Goal: Task Accomplishment & Management: Use online tool/utility

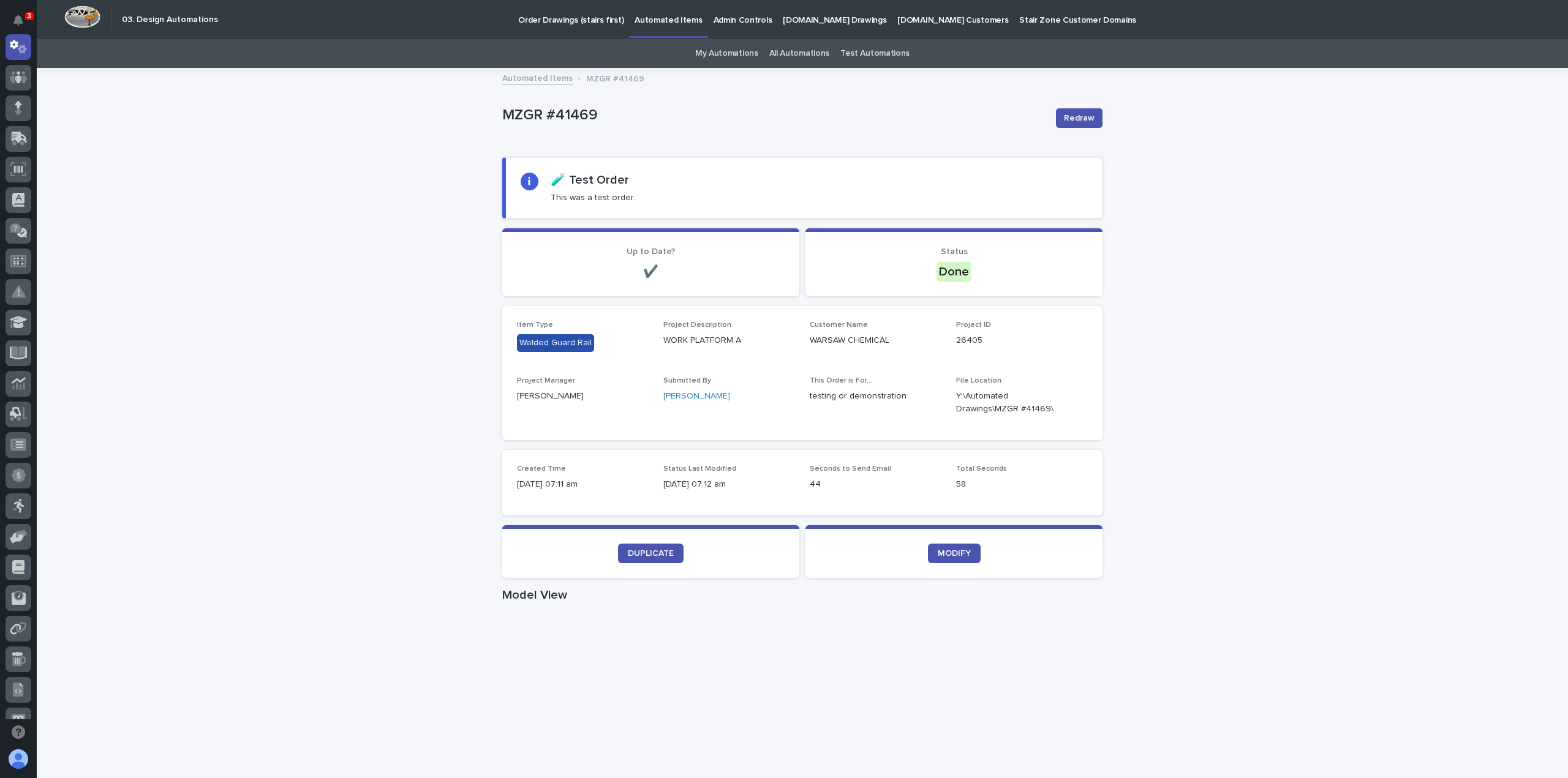
click at [575, 116] on p "MZGR #41469" at bounding box center [774, 115] width 544 height 18
click at [575, 115] on p "MZGR #41469" at bounding box center [774, 115] width 544 height 18
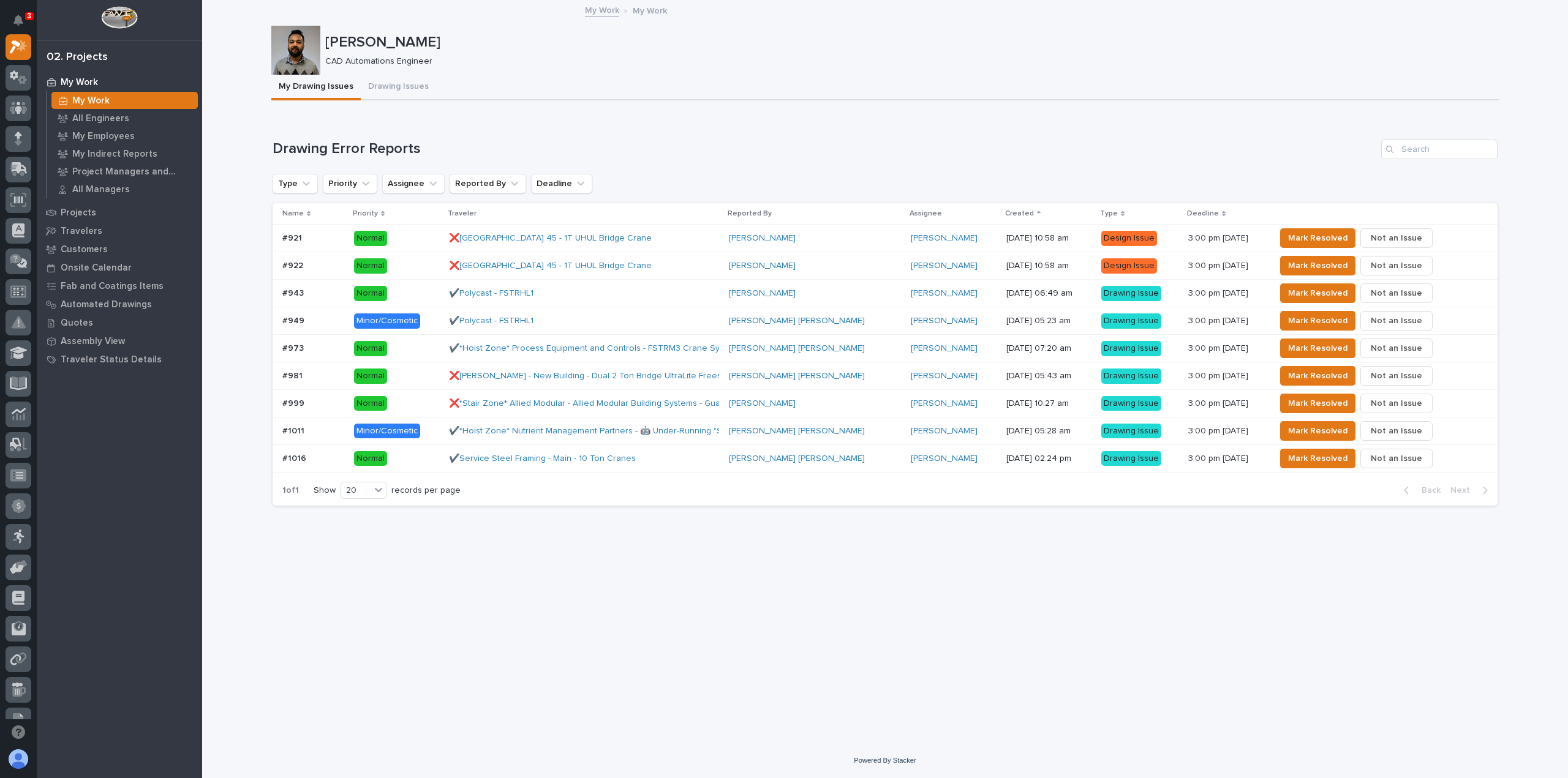
click at [801, 431] on div "[PERSON_NAME] [PERSON_NAME]" at bounding box center [815, 431] width 172 height 10
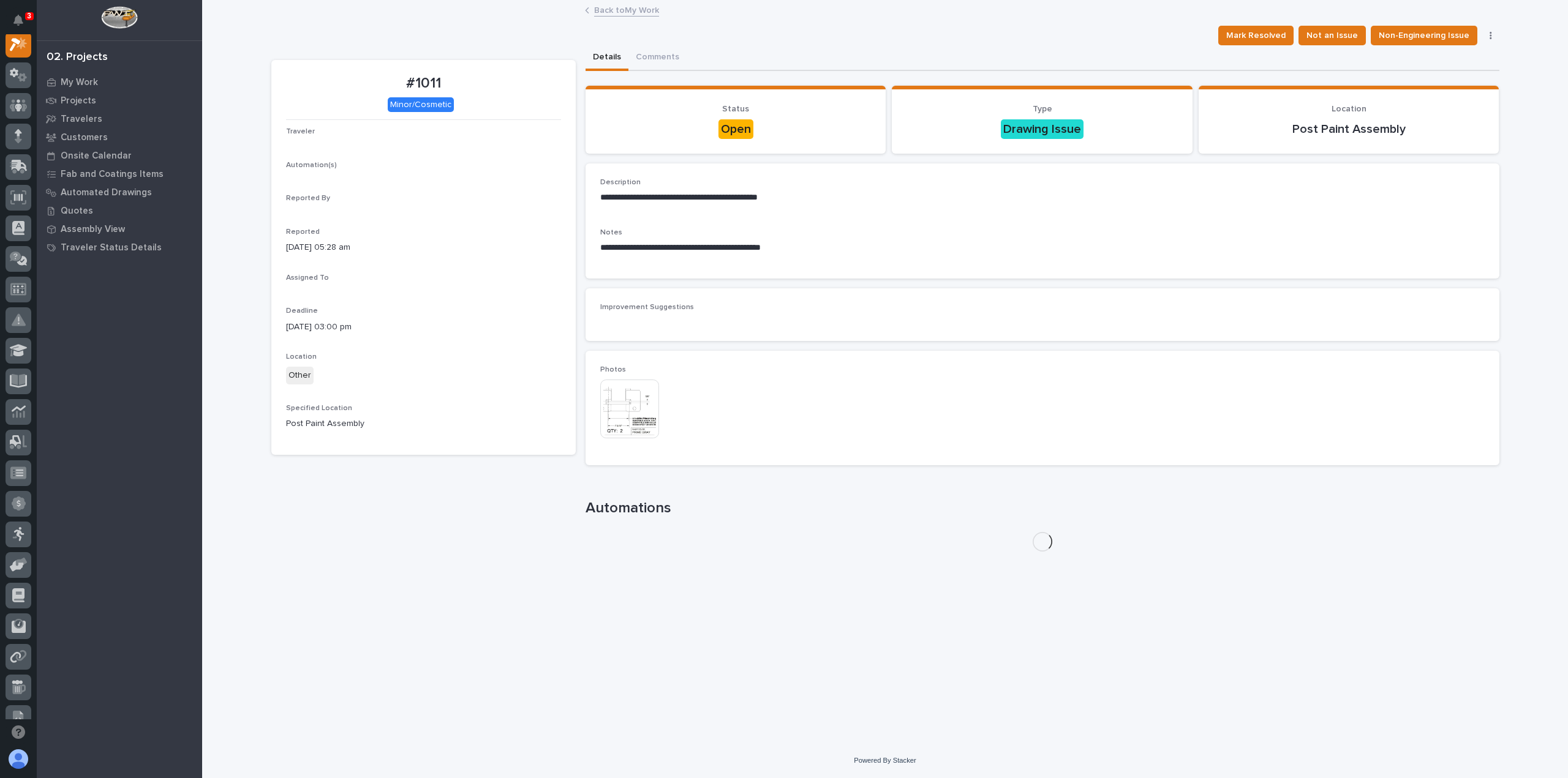
scroll to position [31, 0]
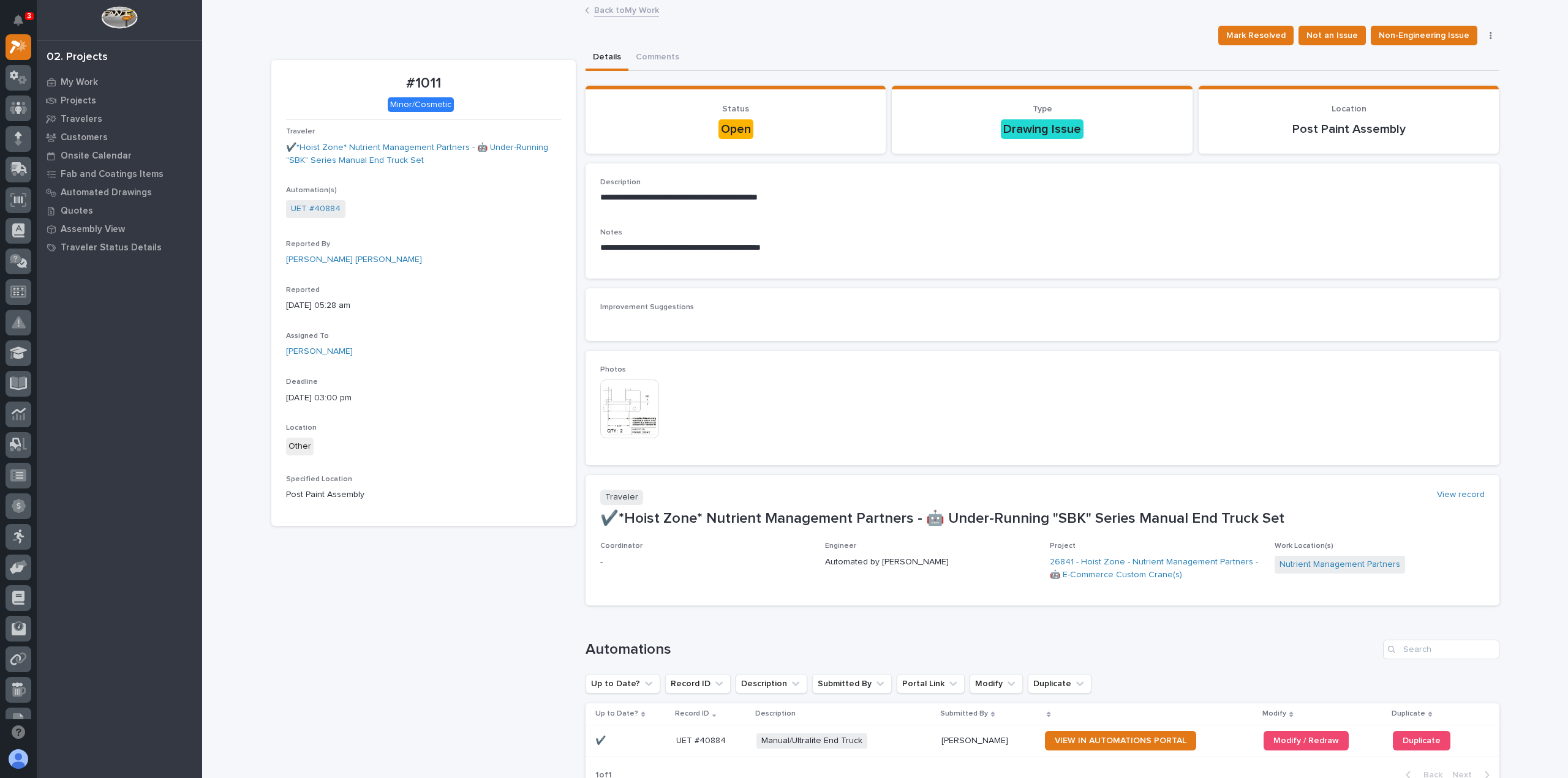
click at [624, 398] on img at bounding box center [630, 409] width 59 height 59
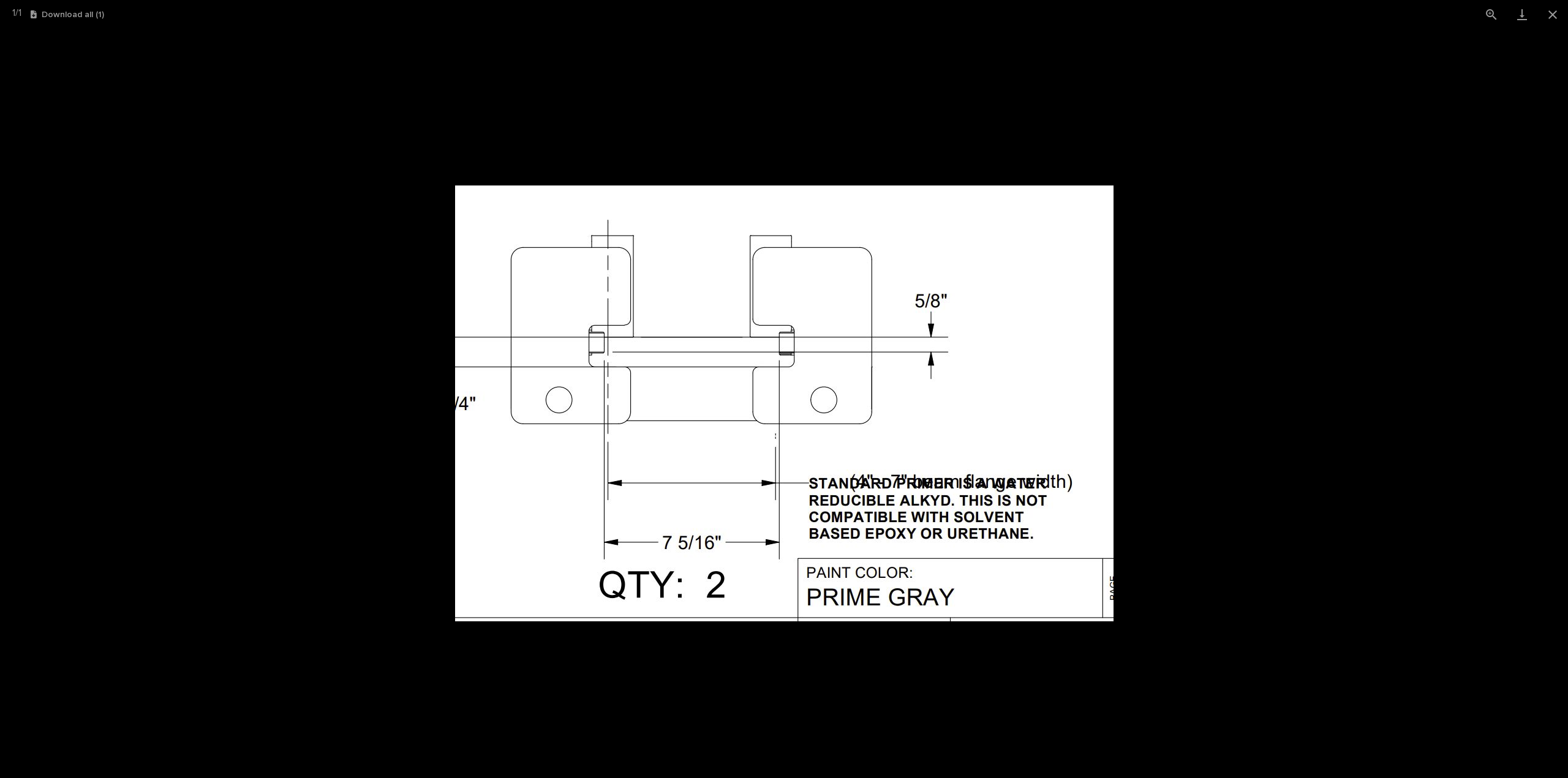
drag, startPoint x: 368, startPoint y: 302, endPoint x: 24, endPoint y: 156, distance: 373.7
click at [368, 301] on picture at bounding box center [784, 404] width 1568 height 750
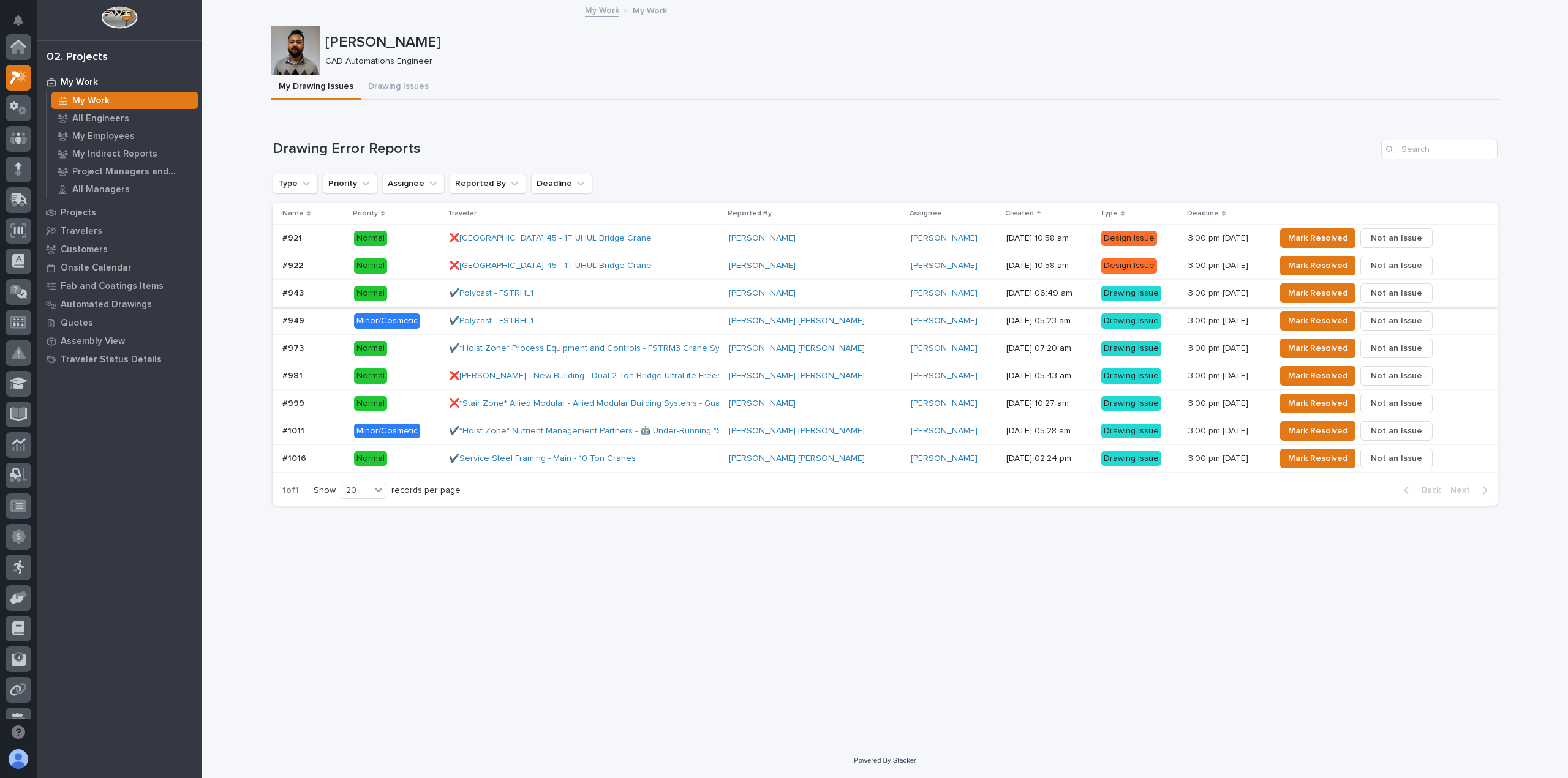
scroll to position [33, 0]
click at [689, 457] on div "✔️Service Steel Framing - Main - 10 Ton Cranes" at bounding box center [584, 459] width 270 height 21
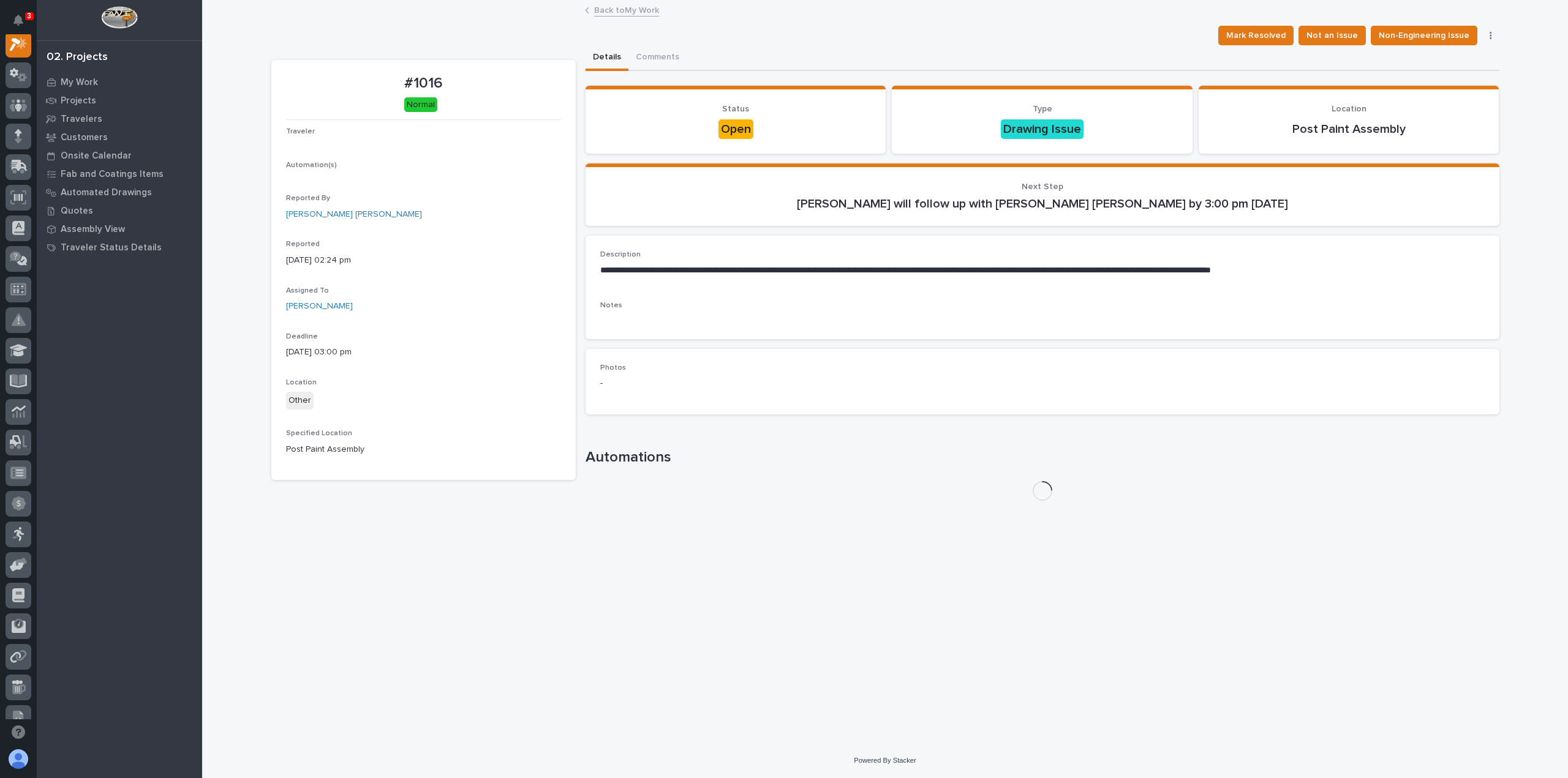
scroll to position [31, 0]
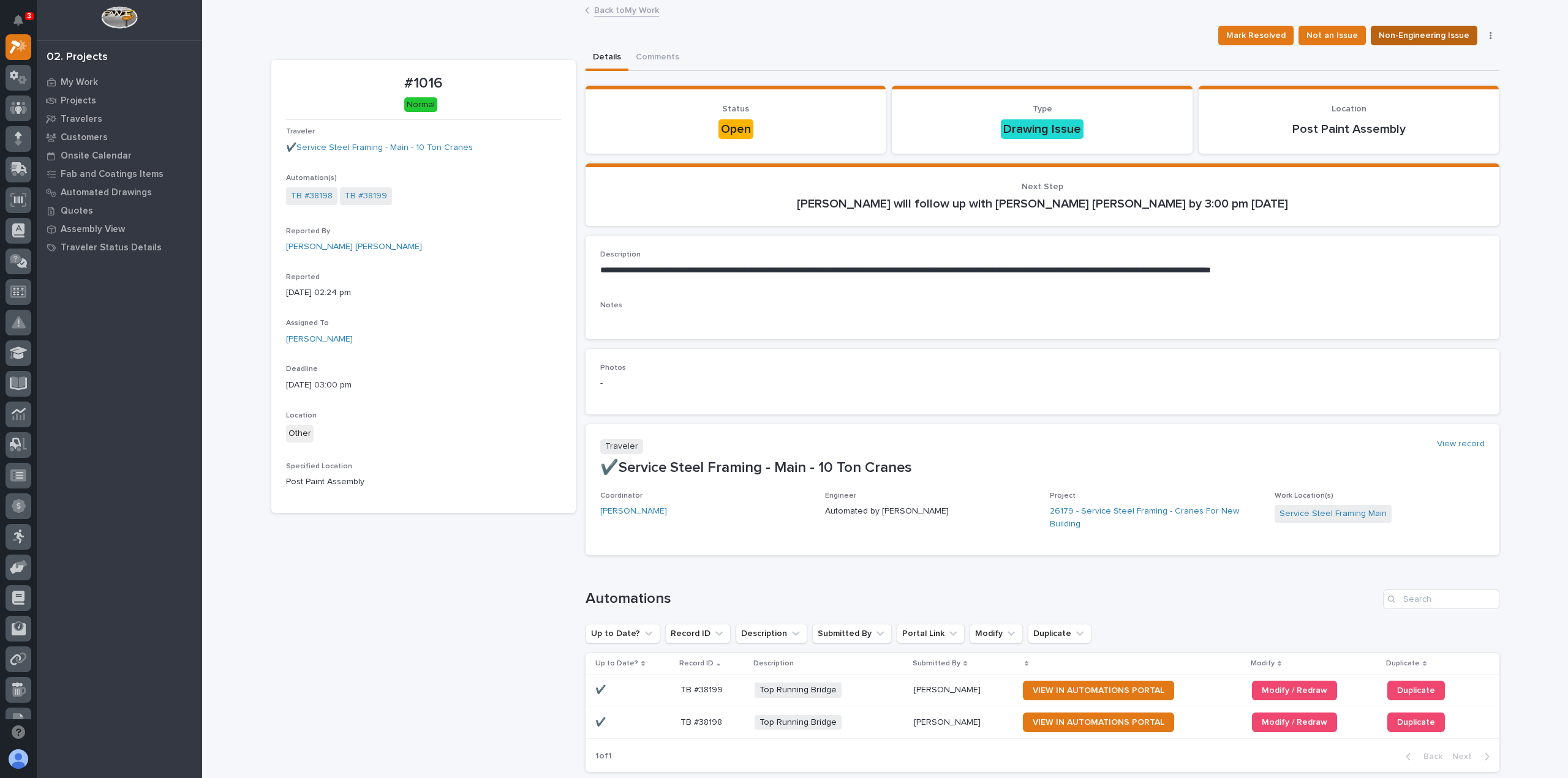
click at [1422, 38] on span "Non-Engineering Issue" at bounding box center [1424, 36] width 90 height 15
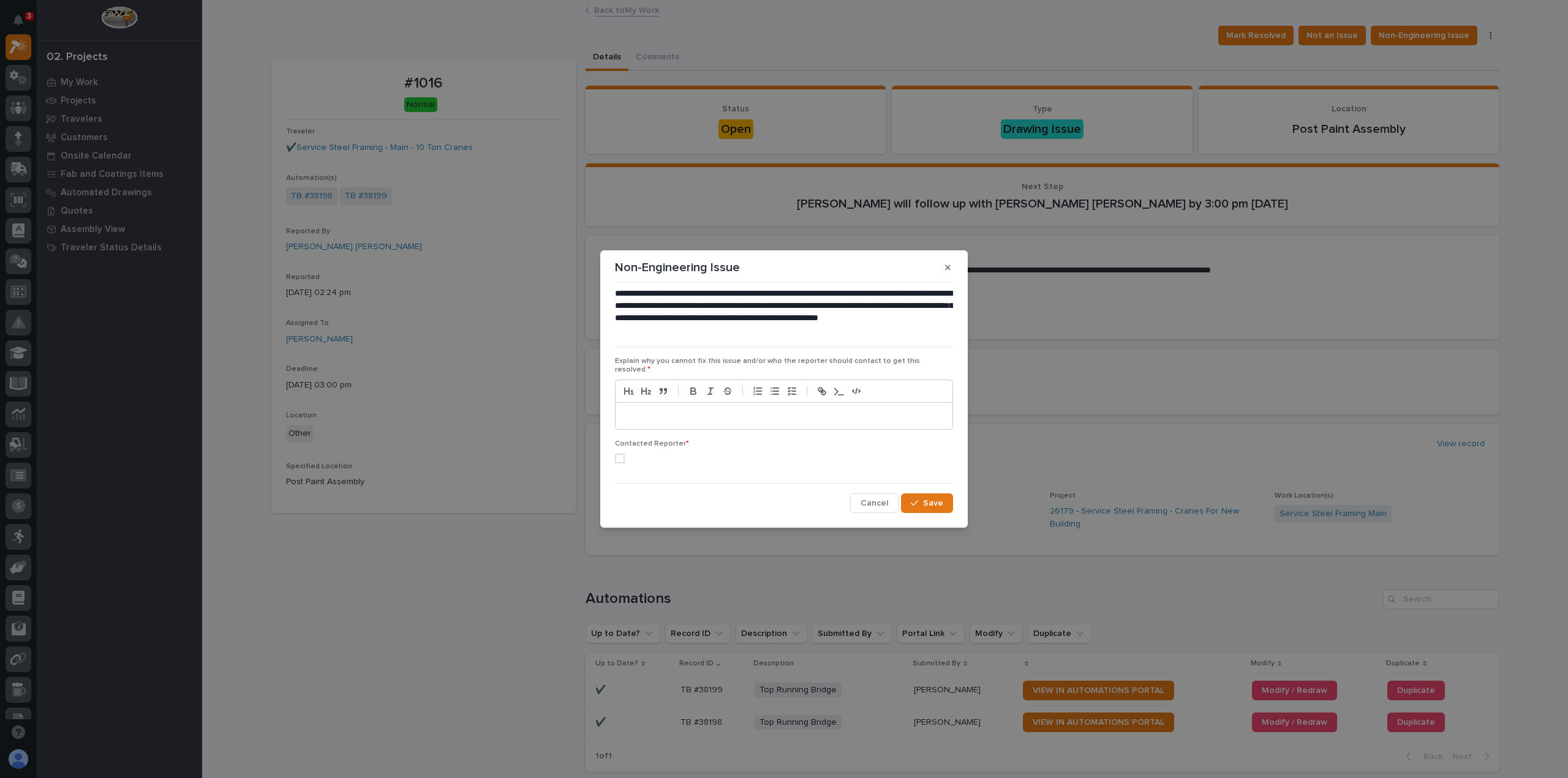
click at [637, 411] on p at bounding box center [784, 416] width 319 height 12
click at [622, 454] on span at bounding box center [619, 459] width 9 height 9
click at [816, 411] on p "**********" at bounding box center [785, 416] width 320 height 12
click at [934, 498] on span "Save" at bounding box center [933, 504] width 21 height 11
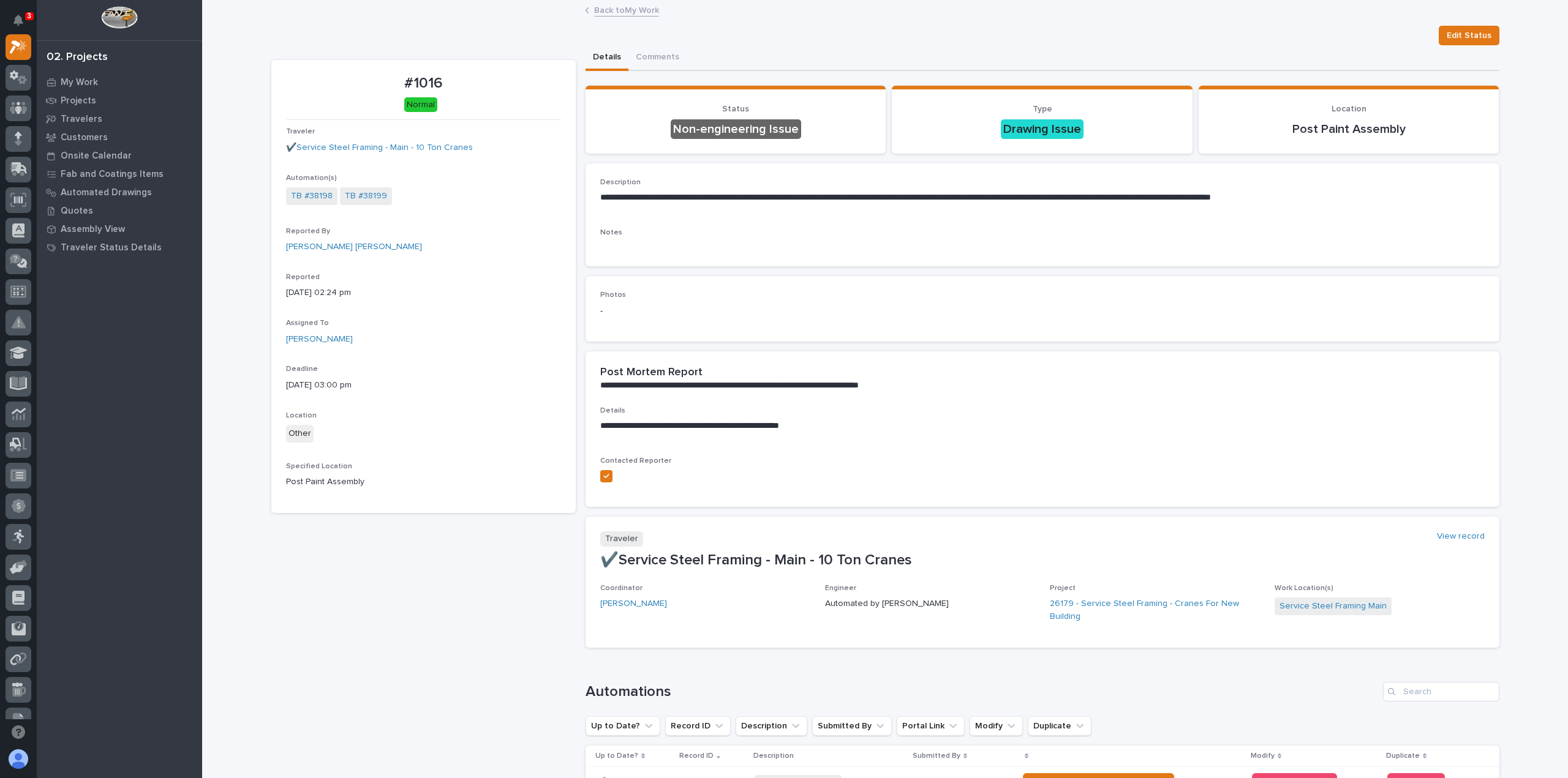
click at [635, 8] on link "Back to My Work" at bounding box center [626, 9] width 65 height 14
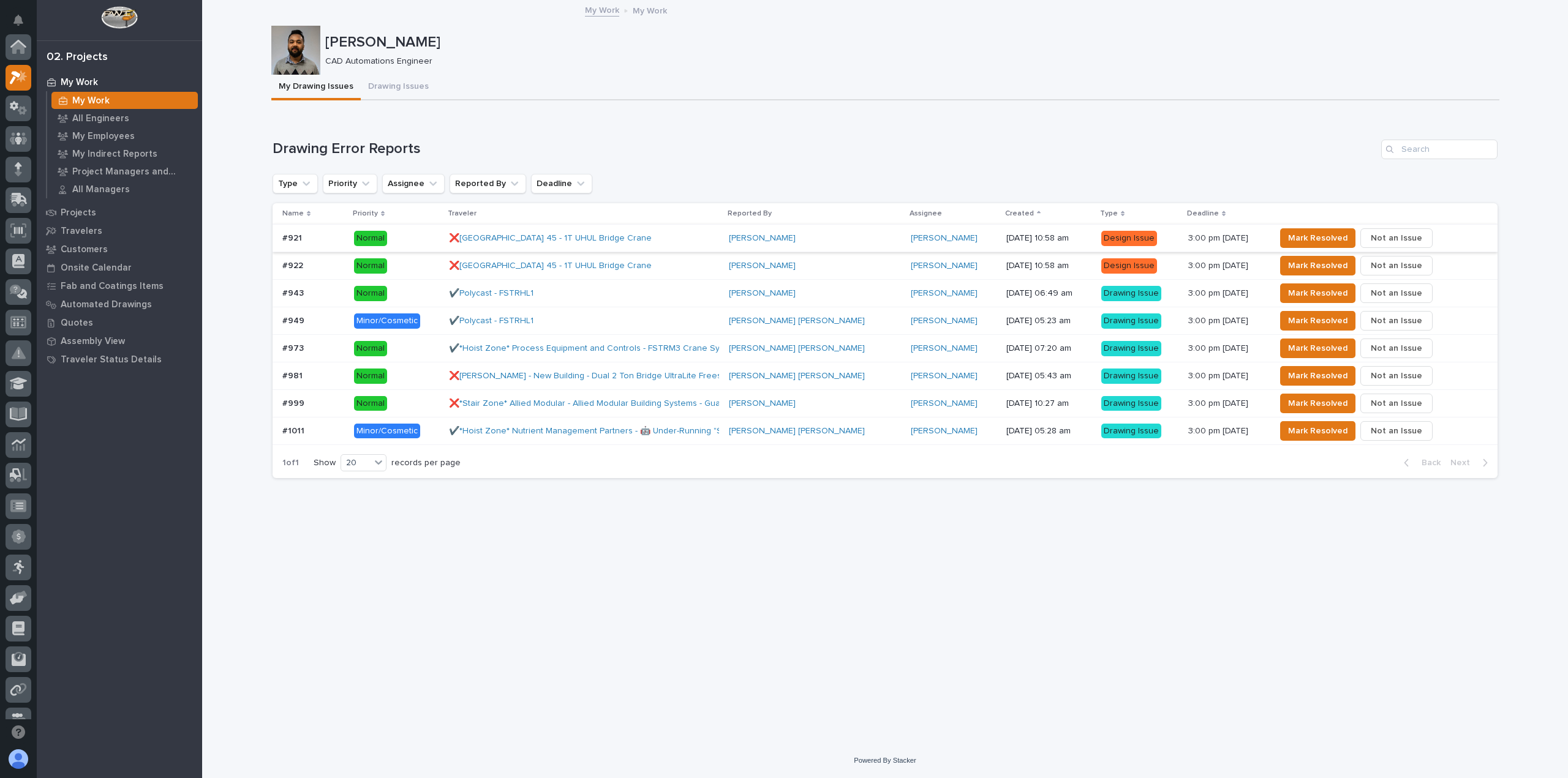
scroll to position [33, 0]
click at [800, 398] on div "Paul Crace" at bounding box center [815, 403] width 172 height 10
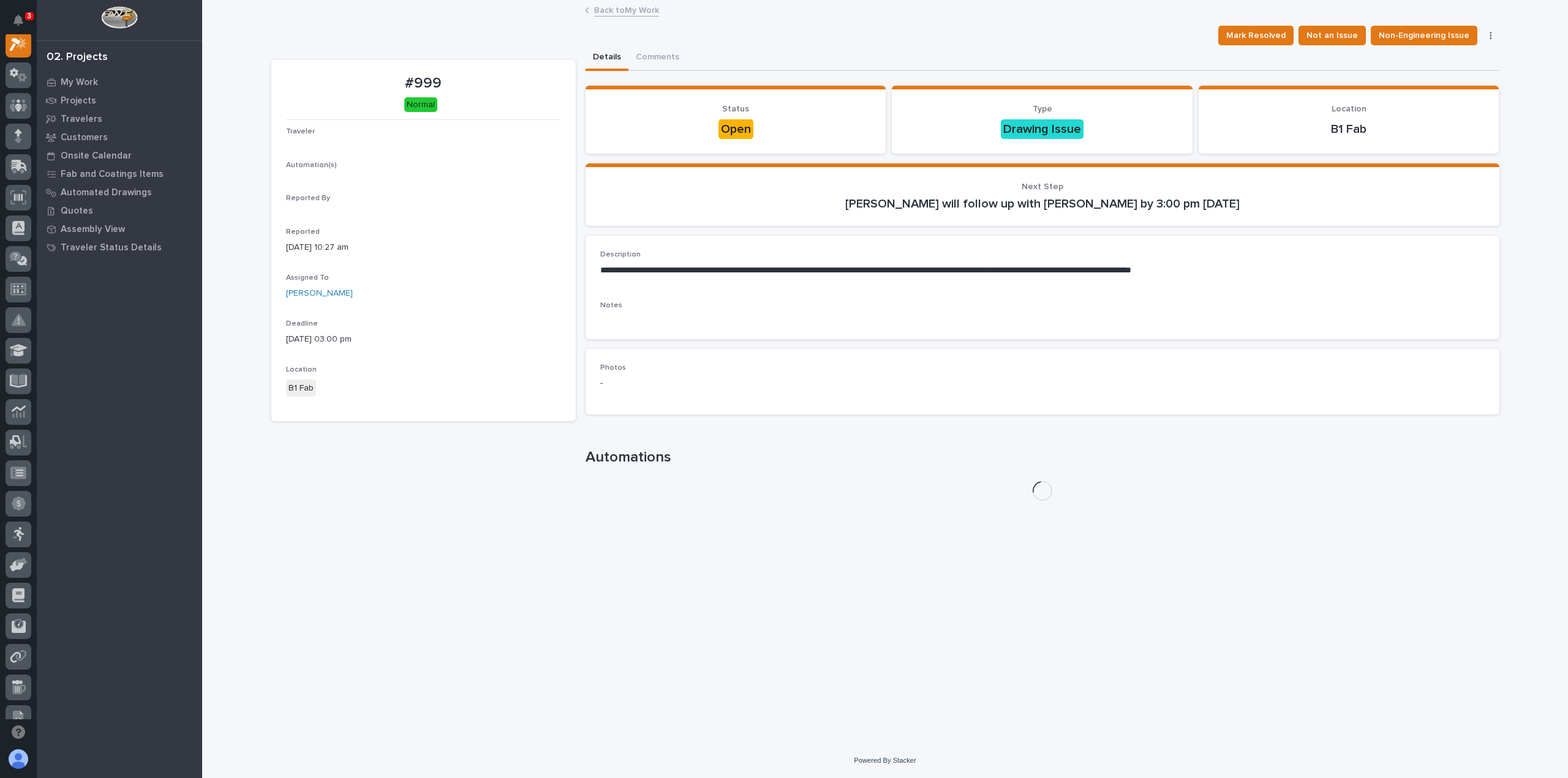
scroll to position [31, 0]
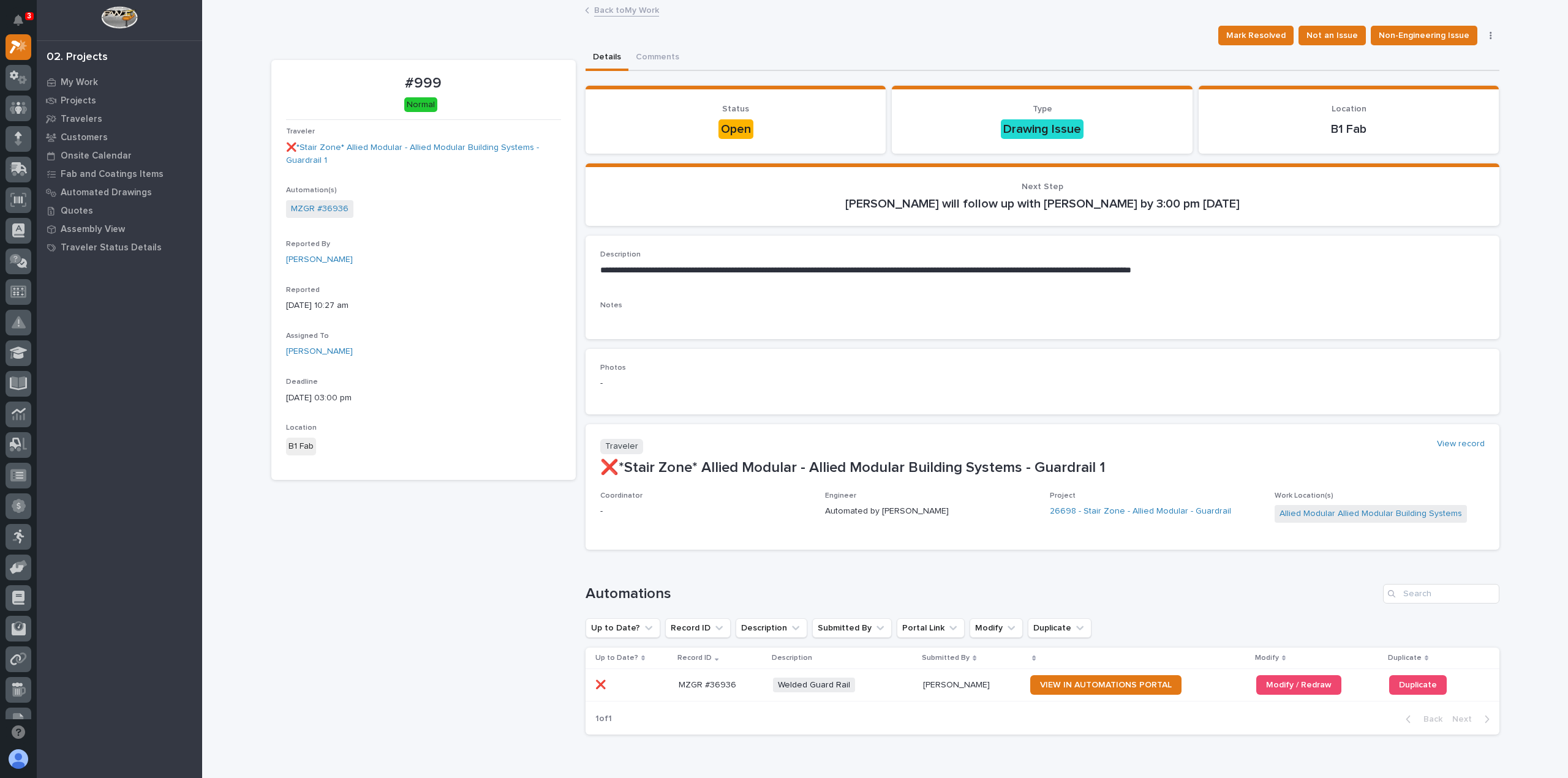
click at [606, 12] on link "Back to My Work" at bounding box center [626, 9] width 65 height 14
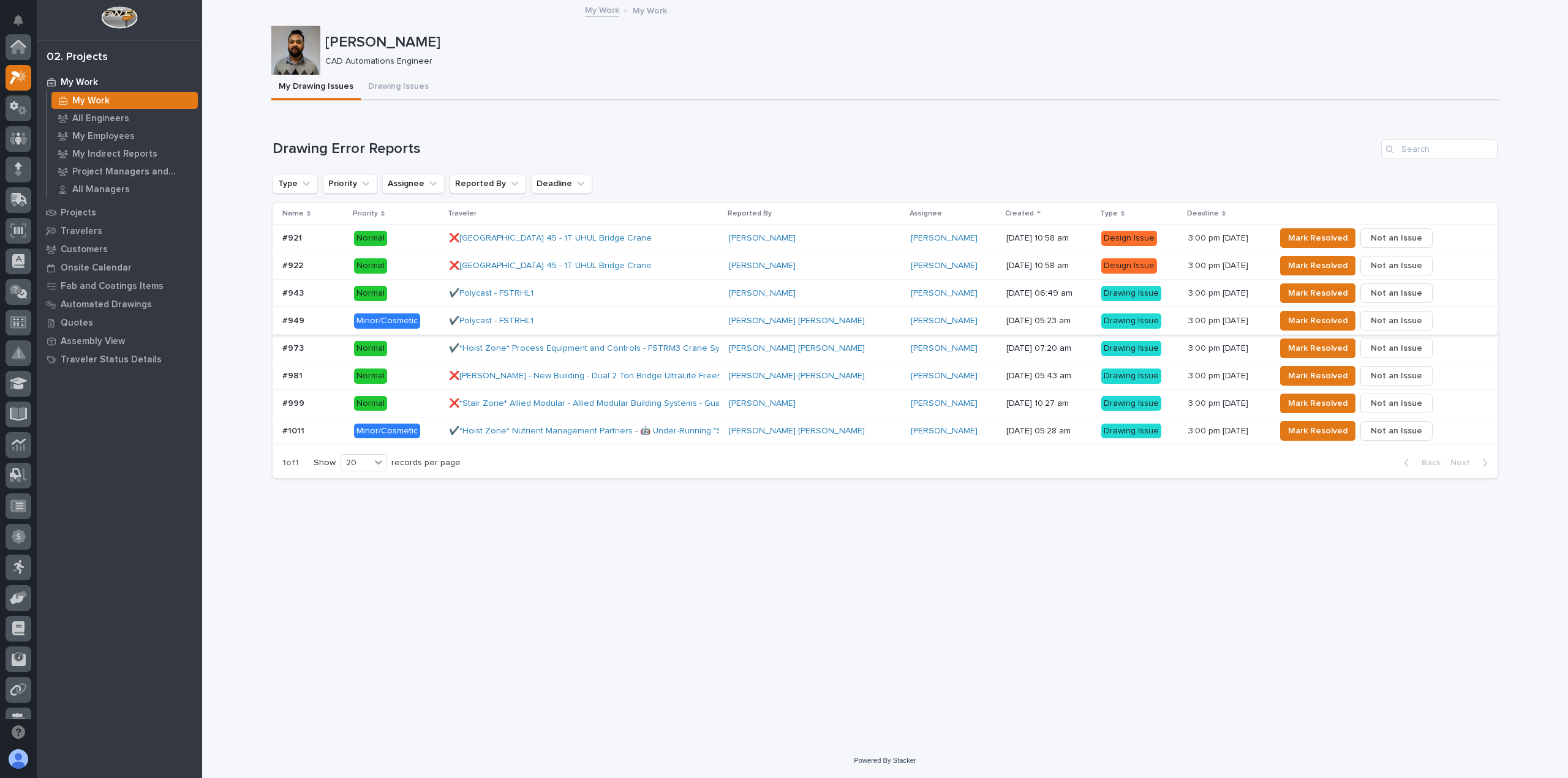
scroll to position [33, 0]
